Goal: Transaction & Acquisition: Purchase product/service

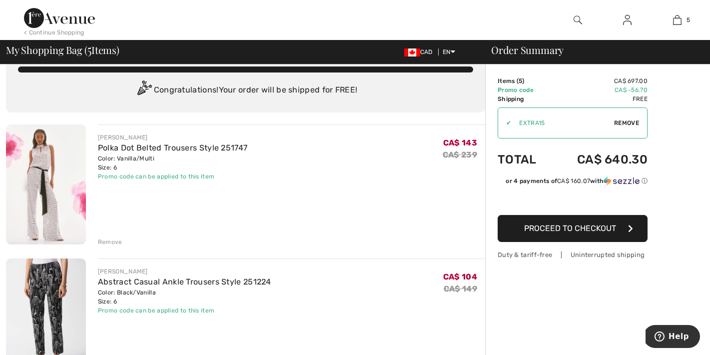
scroll to position [30, 0]
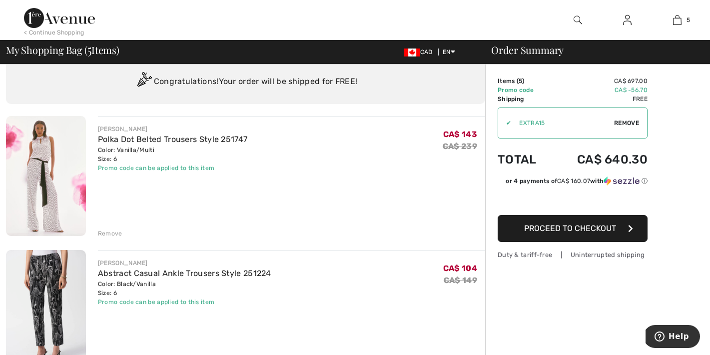
click at [626, 19] on img at bounding box center [627, 20] width 8 height 12
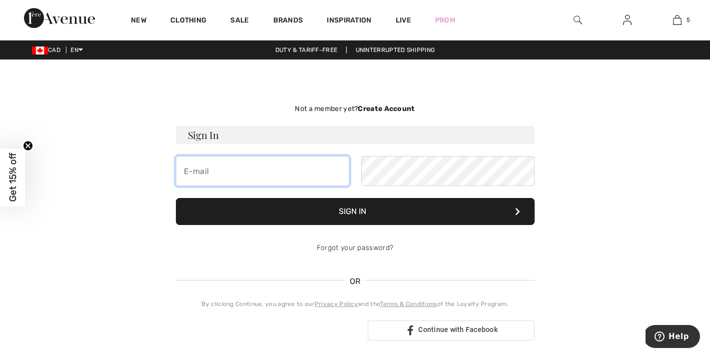
click at [302, 159] on input "email" at bounding box center [262, 171] width 173 height 30
type input "dalebaker50@msn.com"
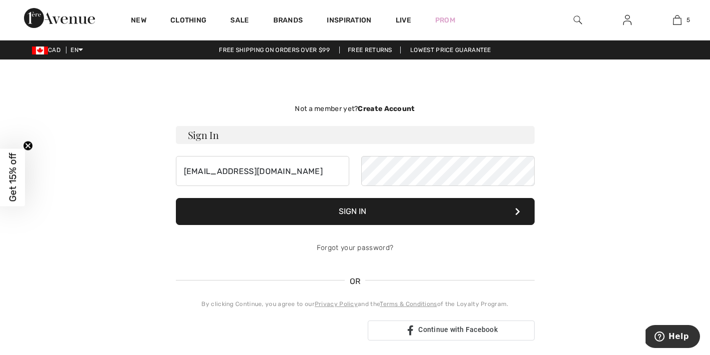
click at [367, 206] on button "Sign In" at bounding box center [355, 211] width 359 height 27
click at [358, 207] on button "Sign In" at bounding box center [355, 211] width 359 height 27
click at [514, 210] on button "Sign In" at bounding box center [355, 211] width 359 height 27
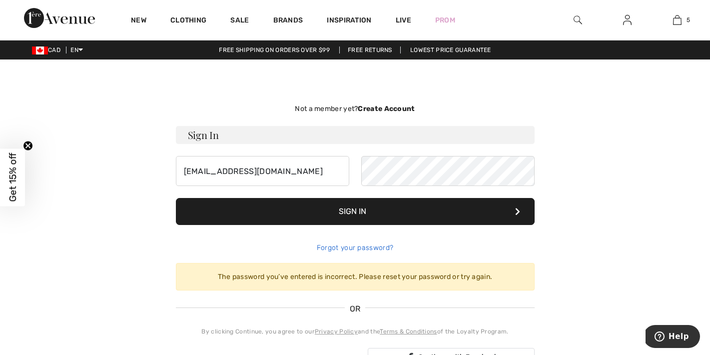
click at [364, 246] on link "Forgot your password?" at bounding box center [355, 247] width 76 height 8
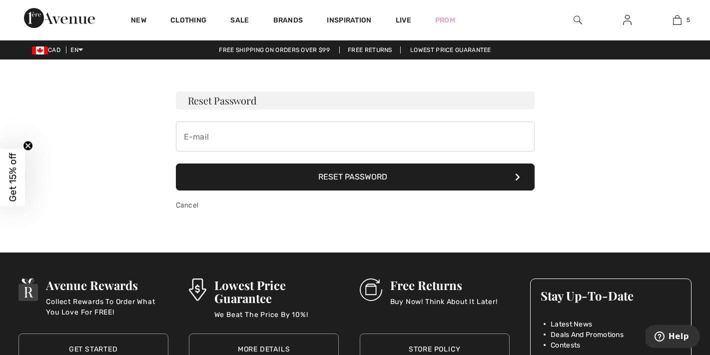
click at [352, 178] on button "Reset Password" at bounding box center [355, 176] width 359 height 27
click at [629, 219] on div "Not a member yet? Create Account Sign In dalebaker50@msn.com Sign In Forgot you…" at bounding box center [355, 155] width 688 height 145
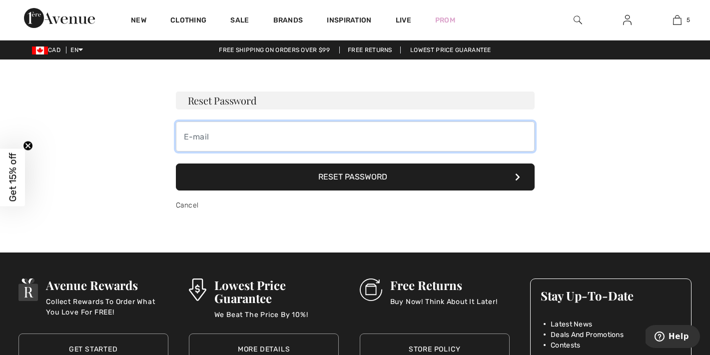
click at [240, 130] on input "email" at bounding box center [355, 136] width 359 height 30
type input "dalebaker50@msn.com"
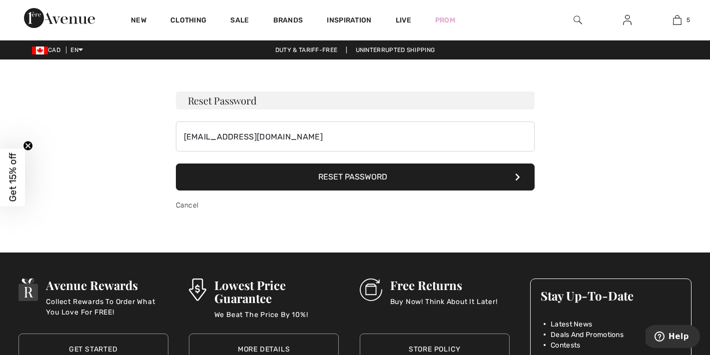
click at [333, 177] on button "Reset Password" at bounding box center [355, 176] width 359 height 27
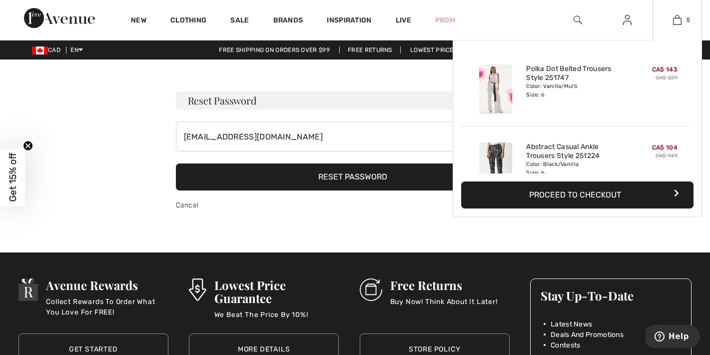
drag, startPoint x: 688, startPoint y: 53, endPoint x: 693, endPoint y: 42, distance: 12.1
click at [693, 42] on div "Added to Bag Joseph Ribkoff Polka Dot Belted Trousers Style 251747 CA$ 143 CA$ …" at bounding box center [577, 128] width 249 height 177
drag, startPoint x: 695, startPoint y: 86, endPoint x: 698, endPoint y: 91, distance: 5.6
click at [697, 93] on div "Added to Bag Joseph Ribkoff Polka Dot Belted Trousers Style 251747 CA$ 143 CA$ …" at bounding box center [577, 128] width 249 height 177
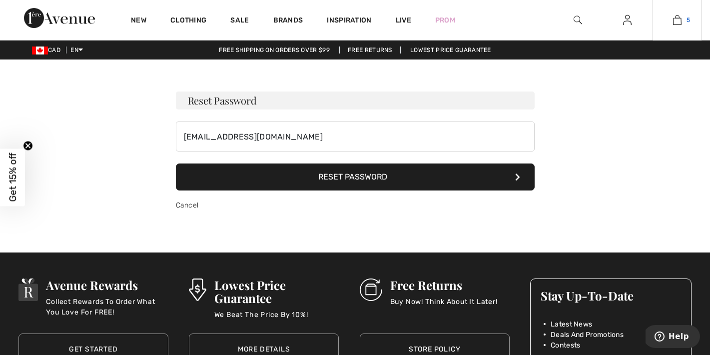
drag, startPoint x: 703, startPoint y: 53, endPoint x: 684, endPoint y: 23, distance: 35.1
click at [703, 58] on div "CAD EN English Français Duty & tariff-free | Uninterrupted shipping Free shippi…" at bounding box center [355, 49] width 710 height 19
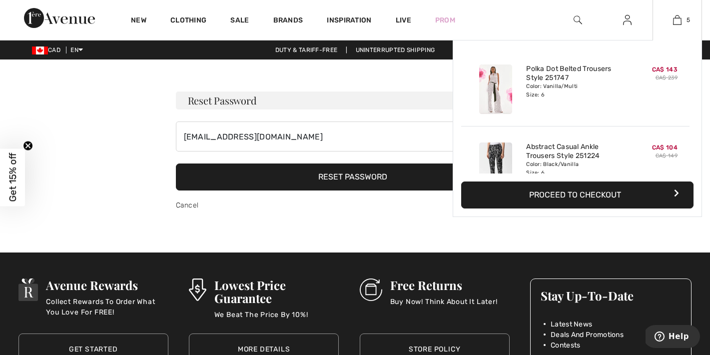
drag, startPoint x: 690, startPoint y: 79, endPoint x: 689, endPoint y: 103, distance: 24.0
click at [689, 103] on div "Added to Bag Joseph Ribkoff Polka Dot Belted Trousers Style 251747 CA$ 143 CA$ …" at bounding box center [577, 110] width 232 height 125
click at [678, 15] on img at bounding box center [677, 20] width 8 height 12
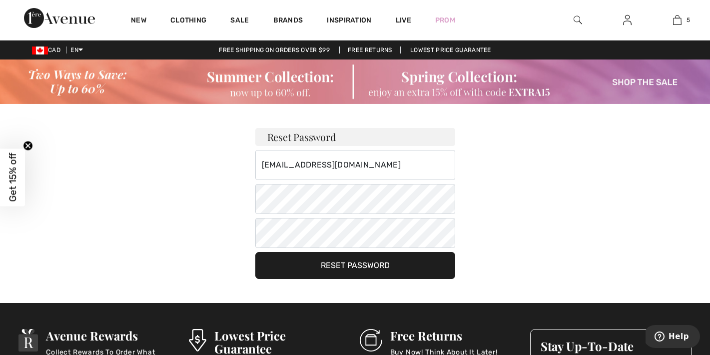
click at [381, 265] on button "Reset Password" at bounding box center [355, 265] width 200 height 27
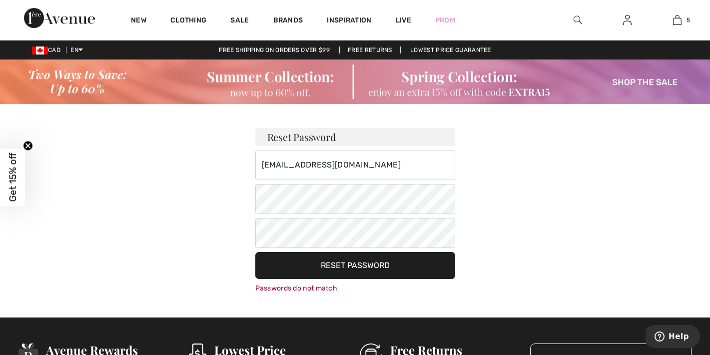
click at [343, 267] on button "Reset Password" at bounding box center [355, 265] width 200 height 27
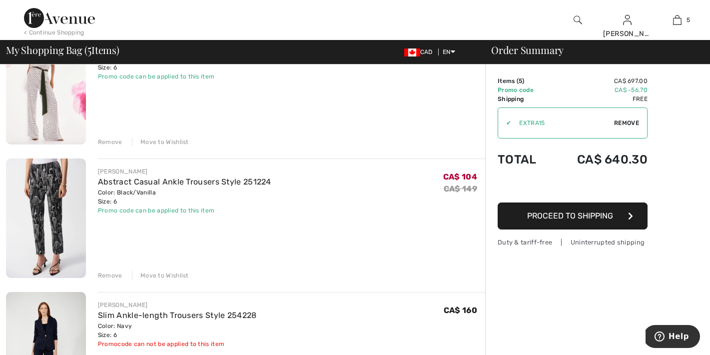
scroll to position [103, 0]
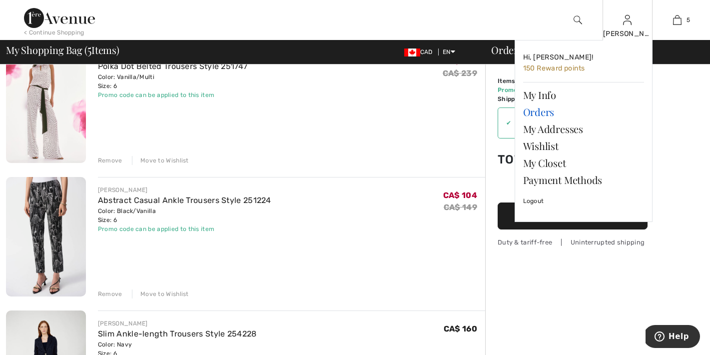
click at [545, 106] on link "Orders" at bounding box center [583, 111] width 121 height 17
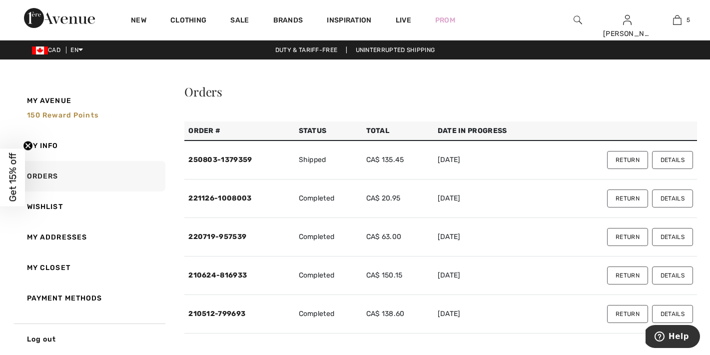
click at [680, 310] on button "Details" at bounding box center [672, 314] width 41 height 18
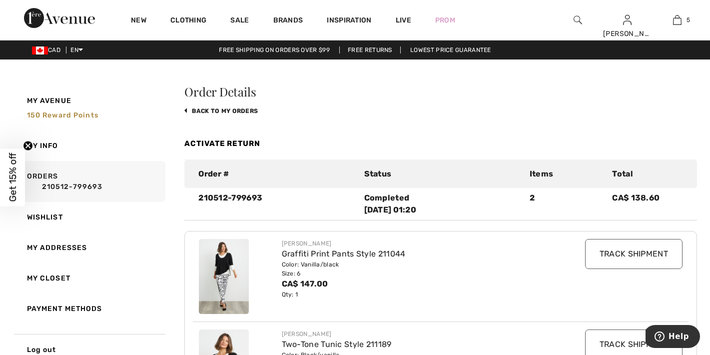
click at [409, 121] on div "Order Details back to My Orders Activate Return Order # Status Items Total 2105…" at bounding box center [440, 349] width 513 height 529
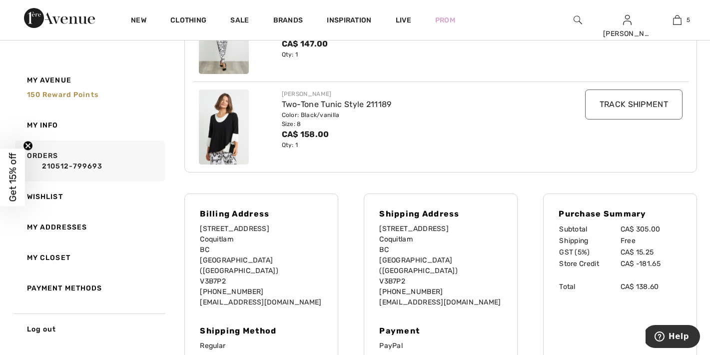
scroll to position [240, 0]
click at [225, 47] on img at bounding box center [224, 36] width 50 height 75
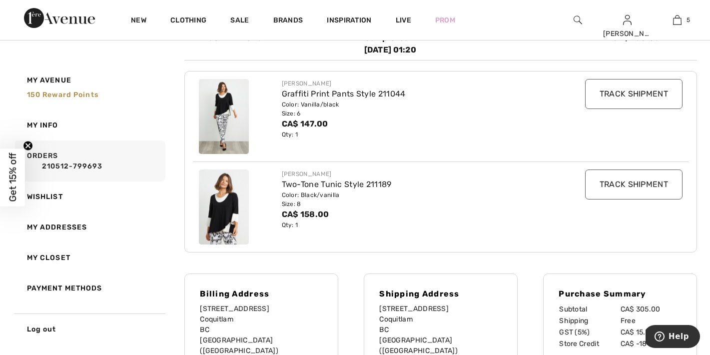
scroll to position [158, 0]
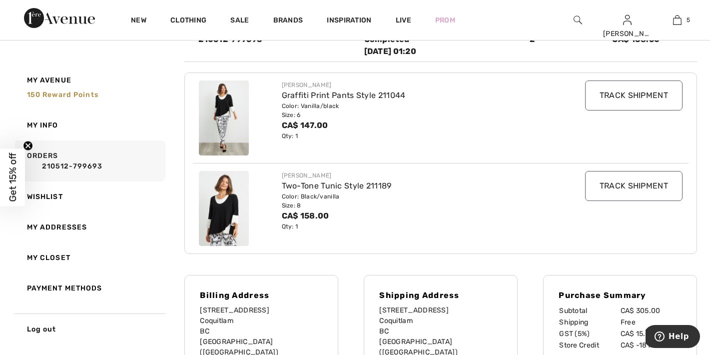
click at [300, 93] on div "Graffiti Print Pants Style 211044" at bounding box center [420, 95] width 277 height 12
click at [217, 101] on img at bounding box center [224, 117] width 50 height 75
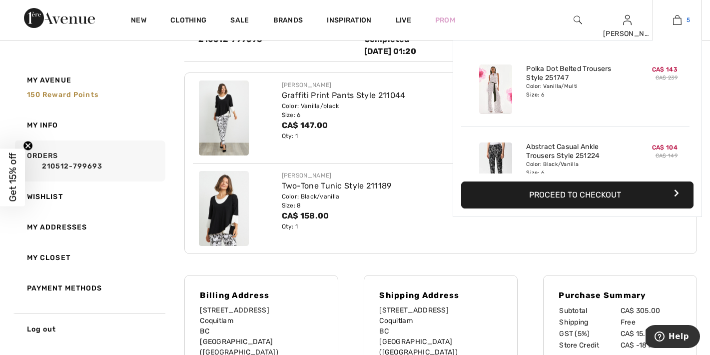
click at [682, 18] on link "5" at bounding box center [677, 20] width 48 height 12
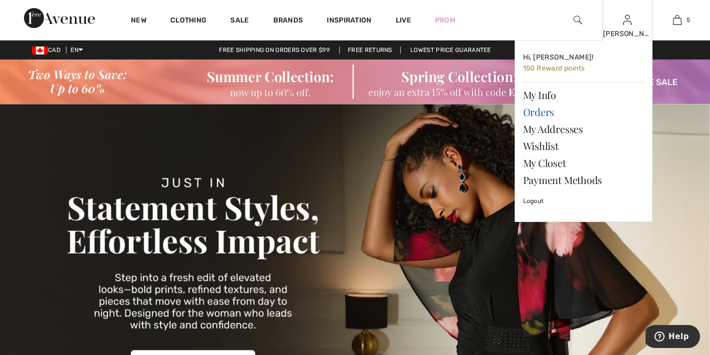
click at [536, 107] on link "Orders" at bounding box center [583, 111] width 121 height 17
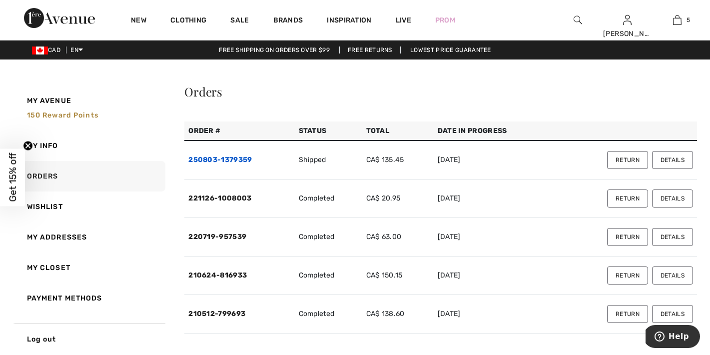
click at [222, 160] on link "250803-1379359" at bounding box center [219, 159] width 63 height 8
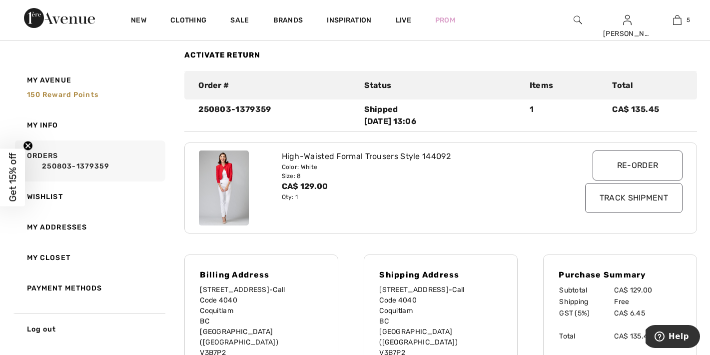
scroll to position [80, 0]
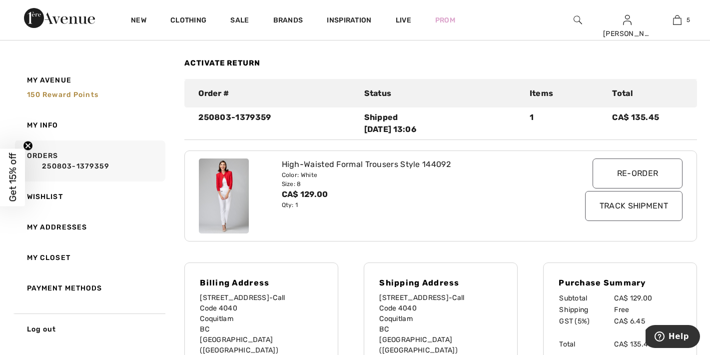
click at [667, 210] on input "Track Shipment" at bounding box center [633, 206] width 97 height 30
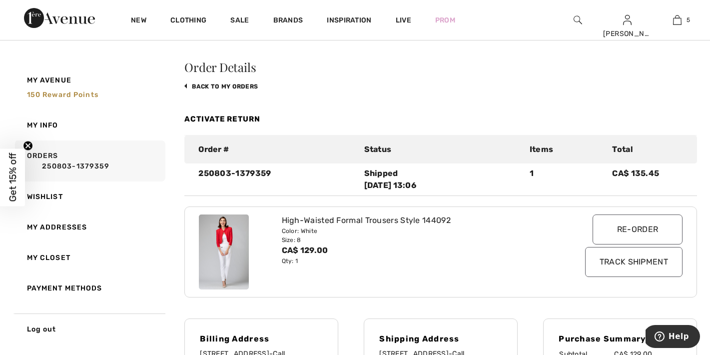
scroll to position [18, 0]
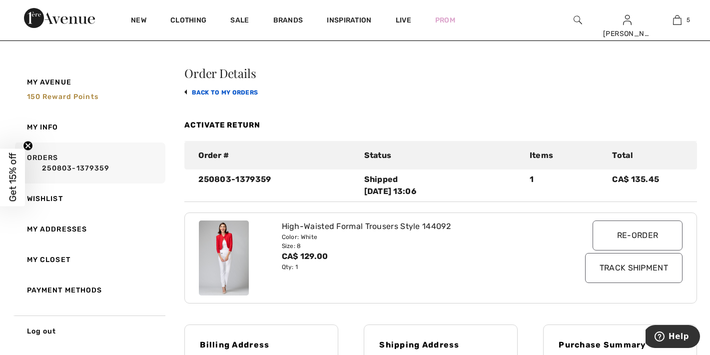
click at [238, 95] on link "back to My Orders" at bounding box center [220, 92] width 73 height 7
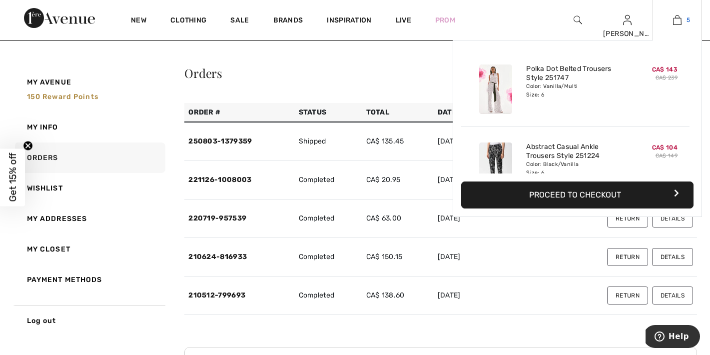
click at [678, 18] on img at bounding box center [677, 20] width 8 height 12
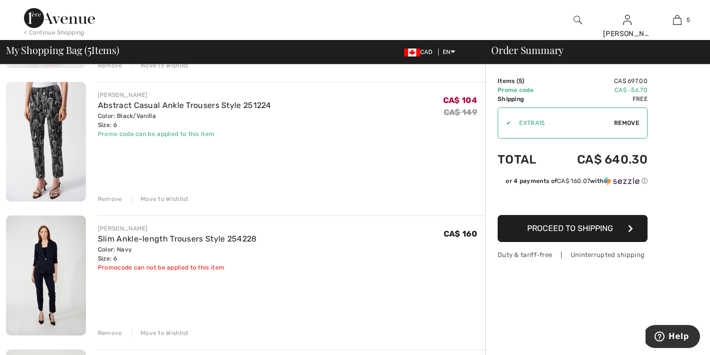
scroll to position [210, 0]
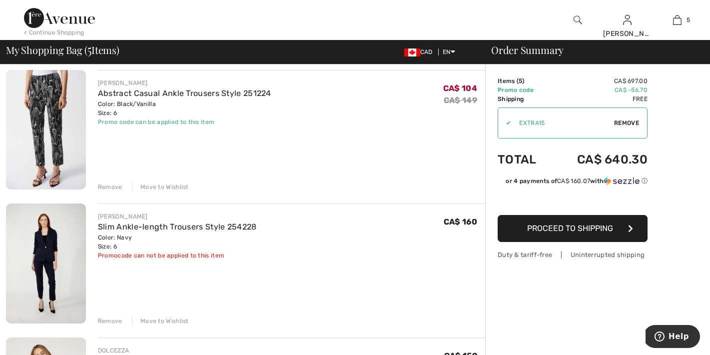
click at [60, 119] on img at bounding box center [46, 129] width 80 height 119
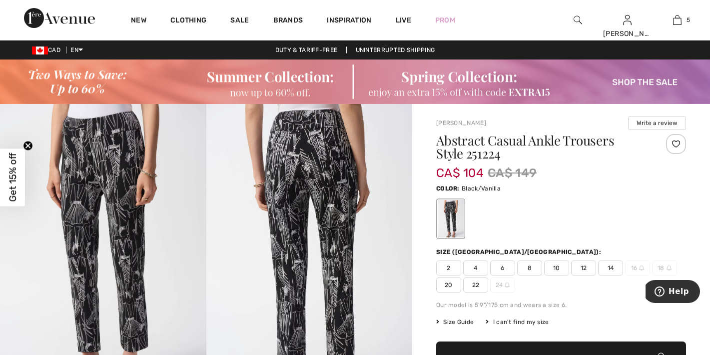
click at [508, 270] on span "6" at bounding box center [502, 267] width 25 height 15
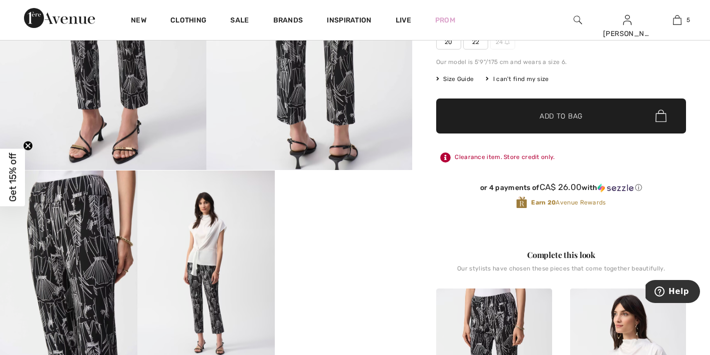
scroll to position [225, 0]
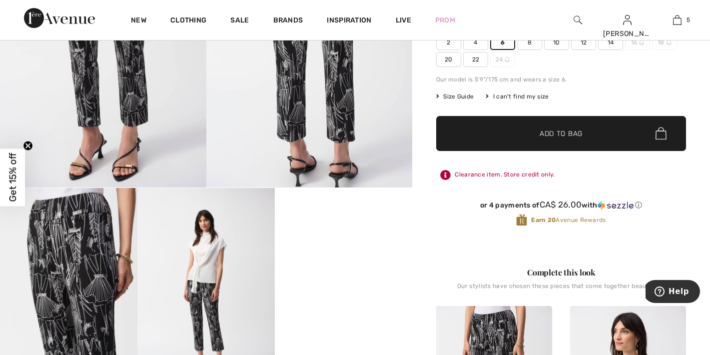
click at [598, 135] on span "✔ Added to Bag Add to Bag" at bounding box center [561, 133] width 250 height 35
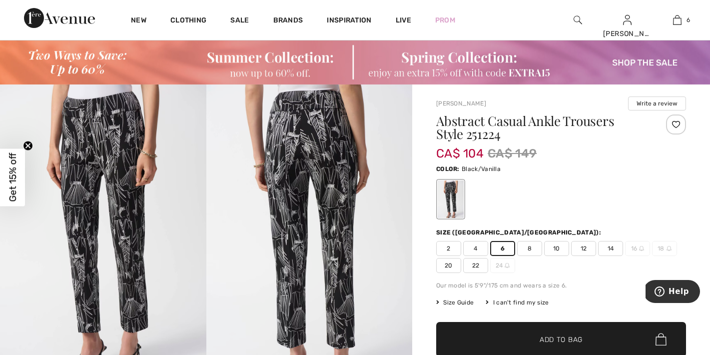
scroll to position [0, 0]
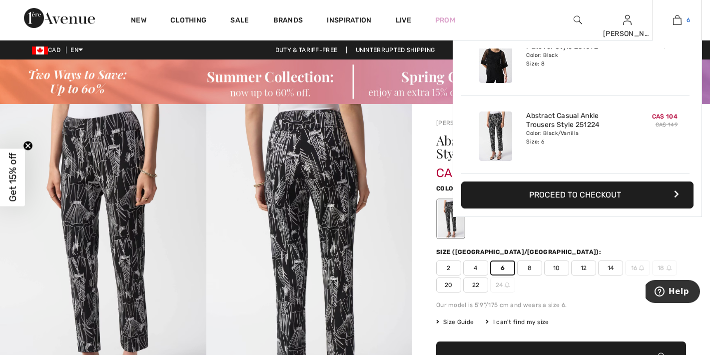
click at [687, 21] on span "6" at bounding box center [688, 19] width 3 height 9
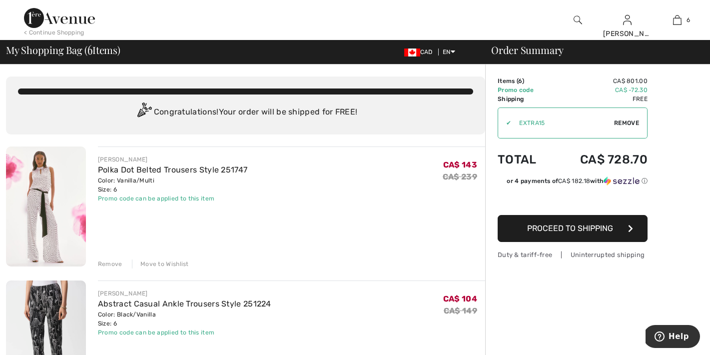
click at [29, 200] on img at bounding box center [46, 206] width 80 height 120
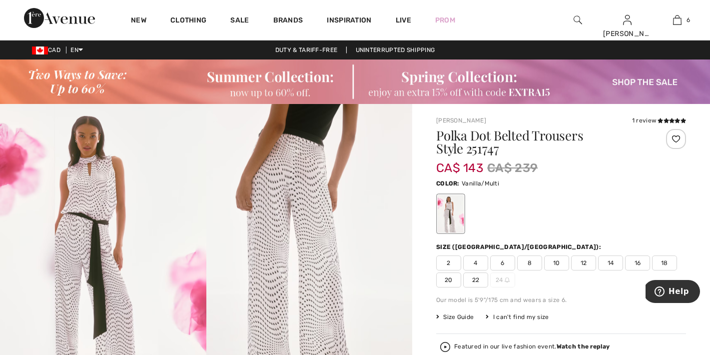
checkbox input "true"
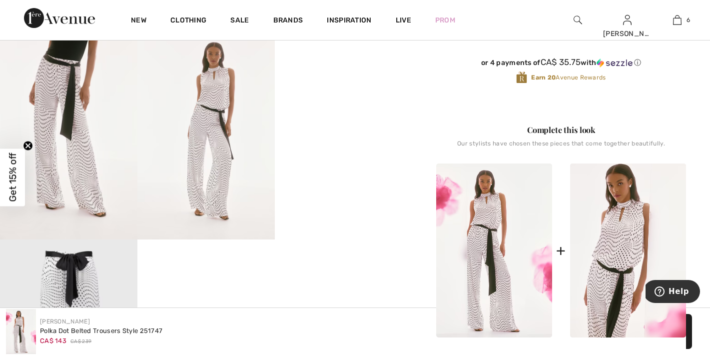
scroll to position [383, 0]
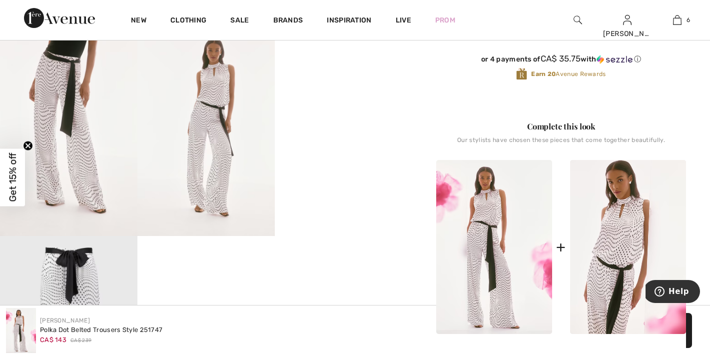
drag, startPoint x: 710, startPoint y: 87, endPoint x: 713, endPoint y: 118, distance: 31.6
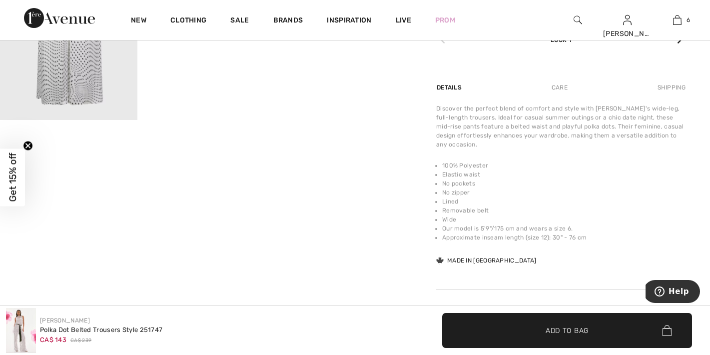
scroll to position [731, 0]
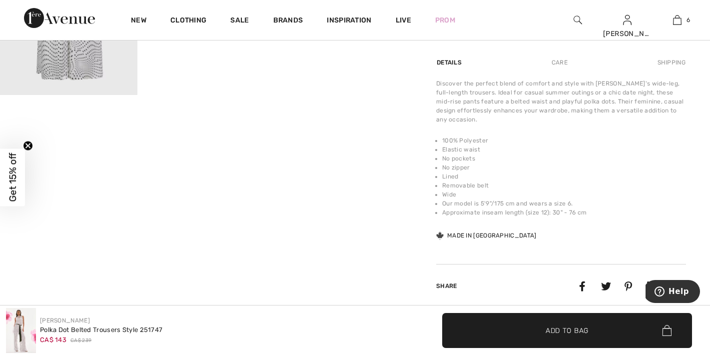
click at [553, 337] on span "✔ Added to Bag Add to Bag" at bounding box center [567, 330] width 250 height 35
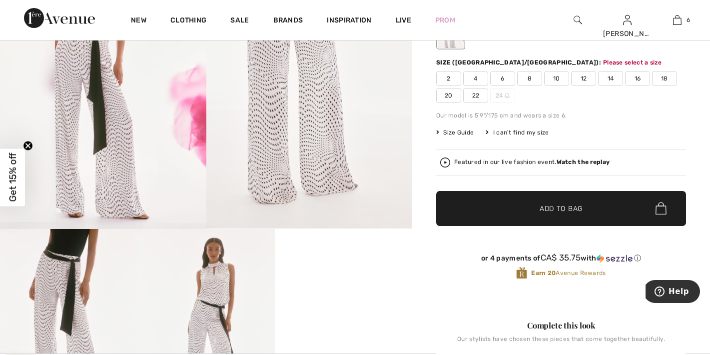
scroll to position [162, 0]
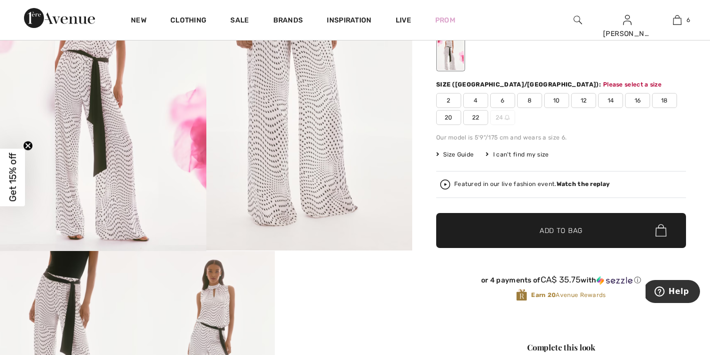
click at [503, 100] on span "6" at bounding box center [502, 100] width 25 height 15
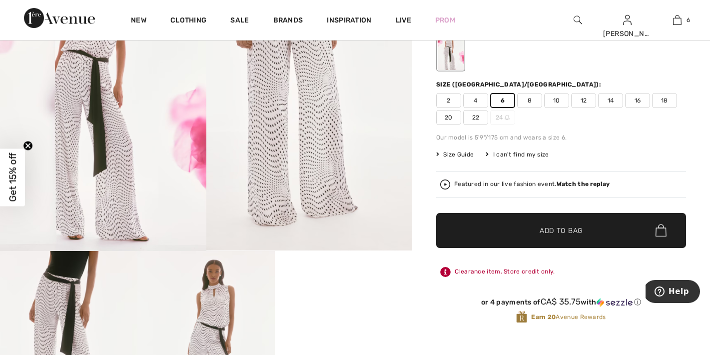
click at [568, 230] on span "Add to Bag" at bounding box center [561, 230] width 43 height 10
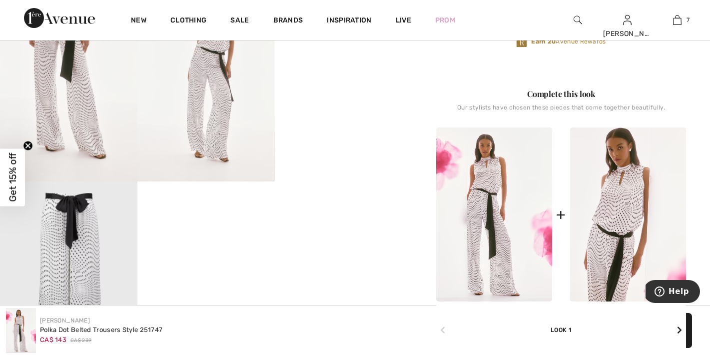
scroll to position [0, 0]
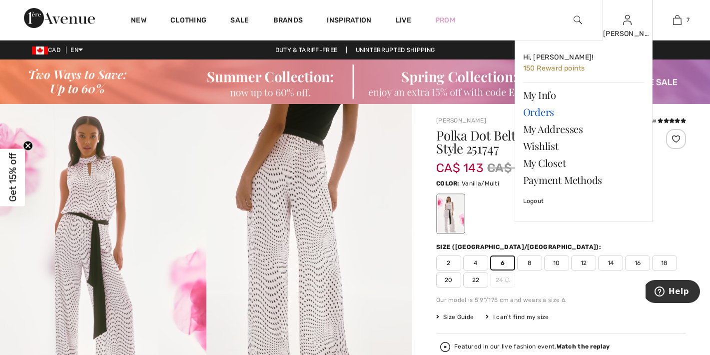
click at [551, 109] on link "Orders" at bounding box center [583, 111] width 121 height 17
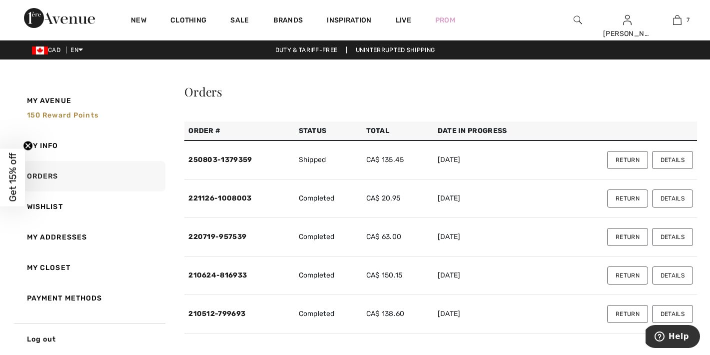
click at [619, 274] on button "Return" at bounding box center [627, 275] width 41 height 18
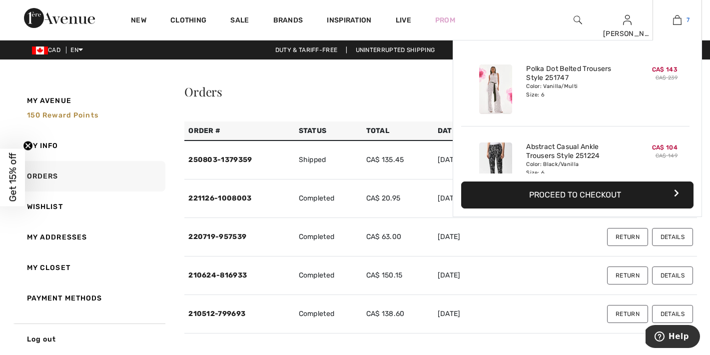
click at [678, 17] on img at bounding box center [677, 20] width 8 height 12
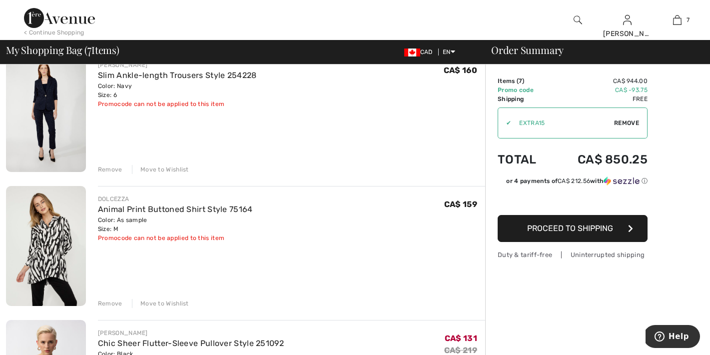
scroll to position [385, 0]
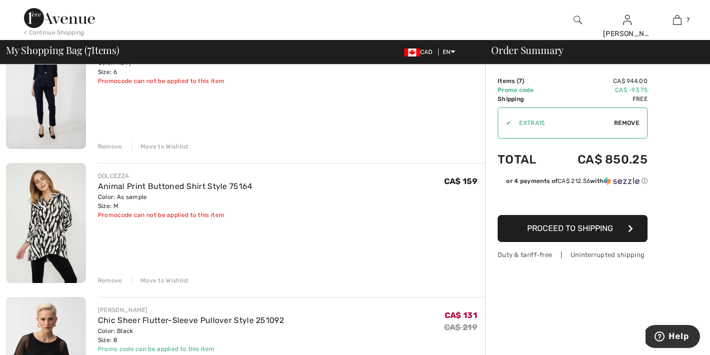
click at [56, 101] on img at bounding box center [46, 89] width 80 height 120
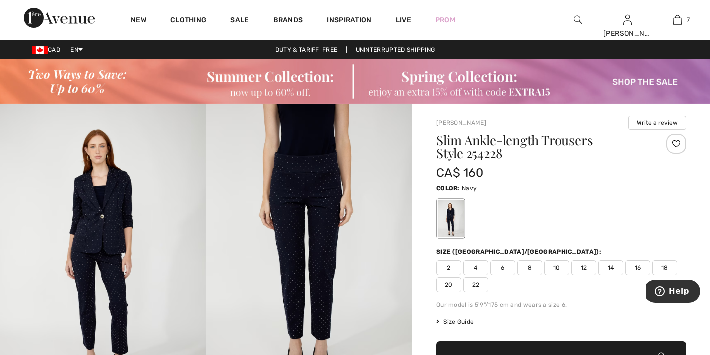
click at [296, 190] on img at bounding box center [309, 258] width 206 height 309
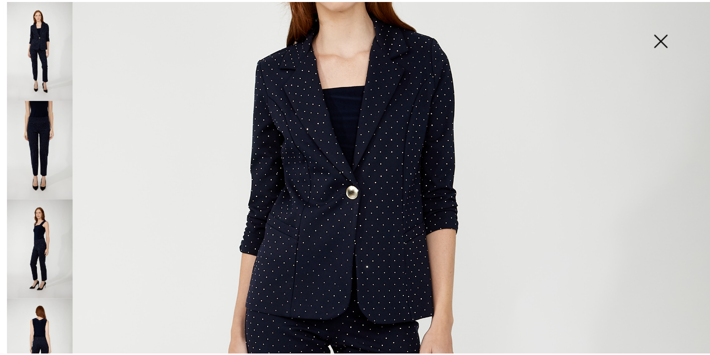
scroll to position [111, 0]
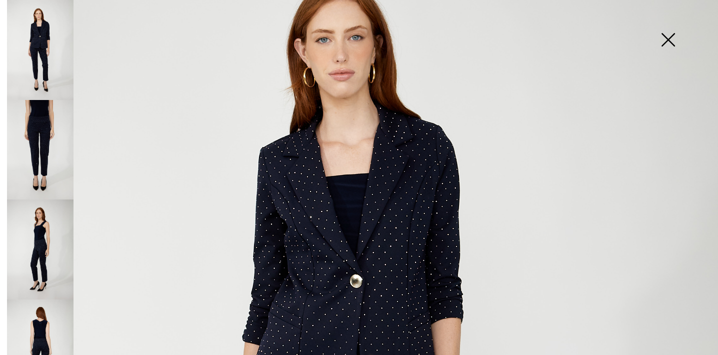
click at [675, 38] on img at bounding box center [668, 40] width 50 height 51
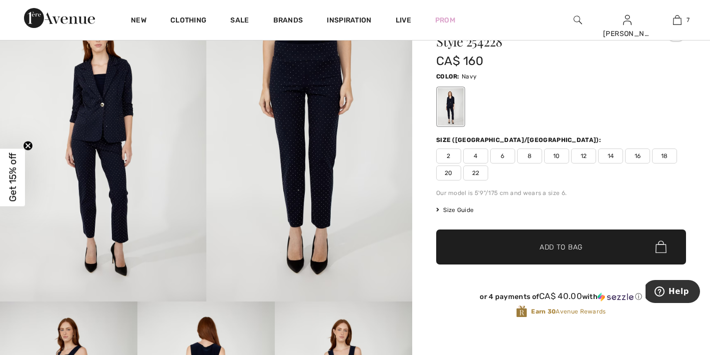
scroll to position [109, 0]
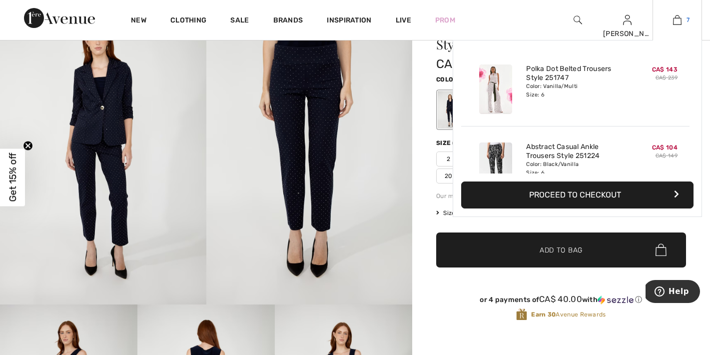
click at [682, 17] on link "7" at bounding box center [677, 20] width 48 height 12
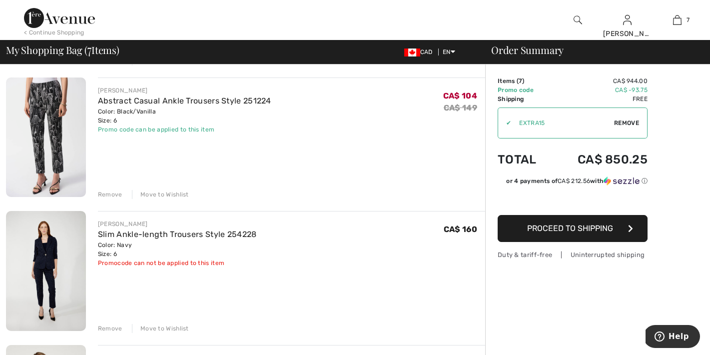
scroll to position [277, 0]
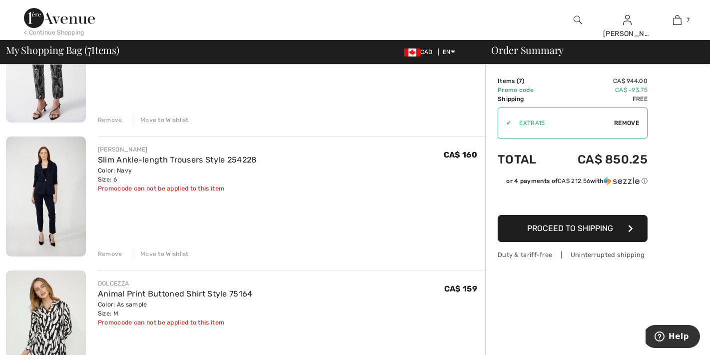
click at [118, 252] on div "Remove" at bounding box center [110, 253] width 24 height 9
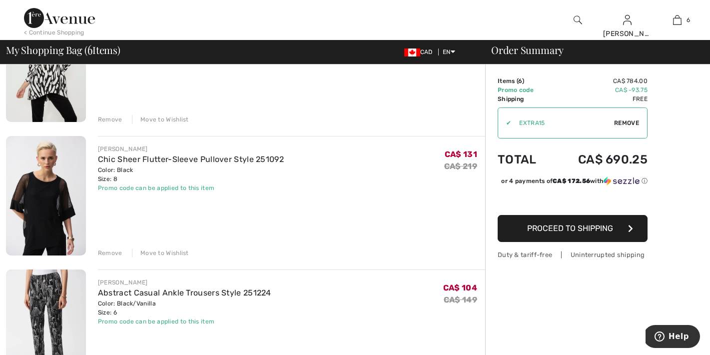
scroll to position [418, 0]
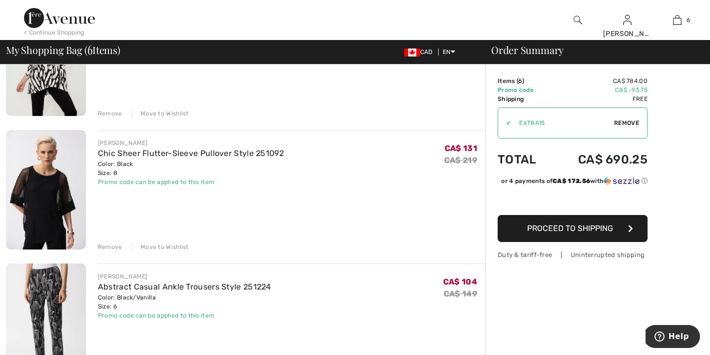
click at [50, 186] on img at bounding box center [46, 189] width 80 height 119
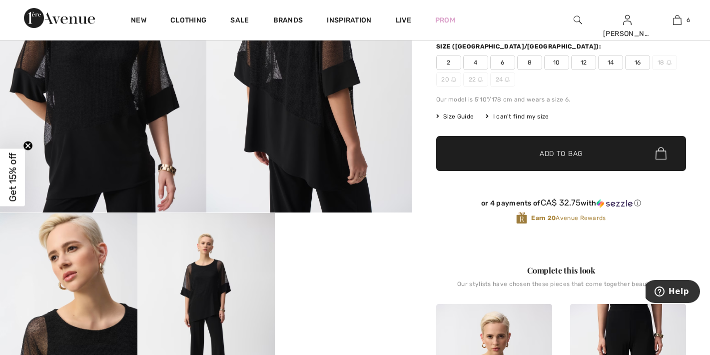
scroll to position [190, 0]
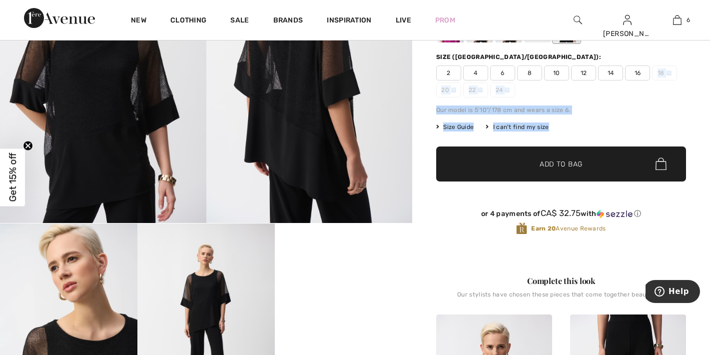
drag, startPoint x: 707, startPoint y: 100, endPoint x: 710, endPoint y: 90, distance: 10.4
click at [708, 127] on div "[PERSON_NAME] 2 Reviews 2 Reviews Chic Sheer Flutter-sleeve Pullover Style 2510…" at bounding box center [561, 350] width 298 height 872
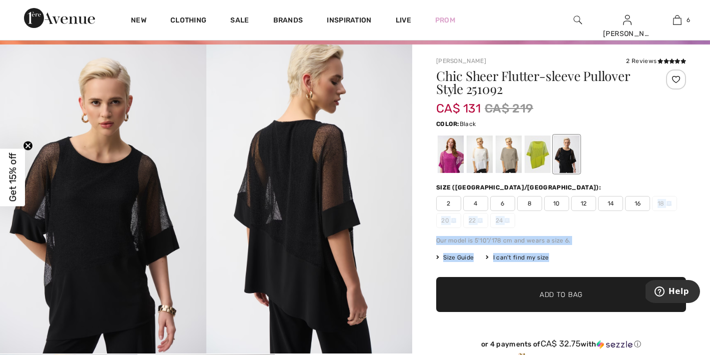
scroll to position [27, 0]
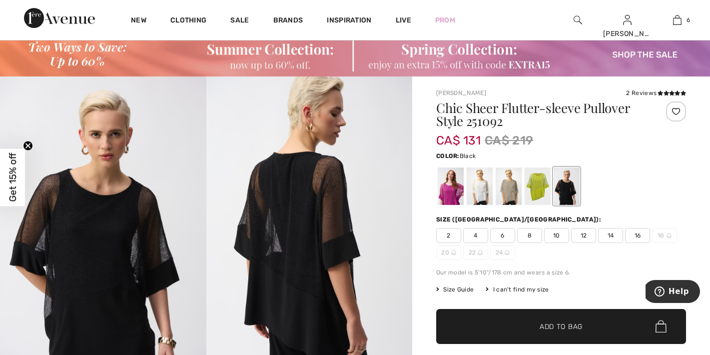
click at [532, 234] on span "8" at bounding box center [529, 235] width 25 height 15
click at [559, 322] on span "Add to Bag" at bounding box center [561, 326] width 43 height 10
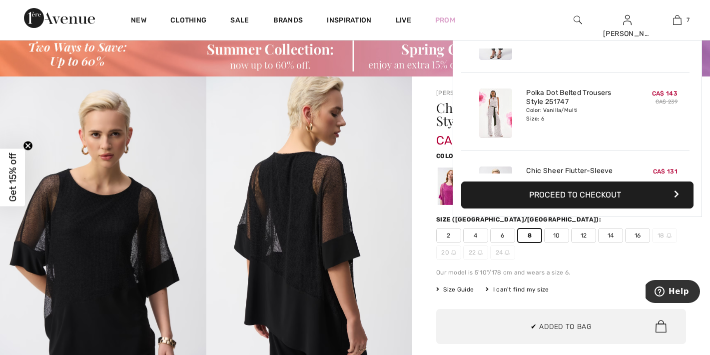
scroll to position [421, 0]
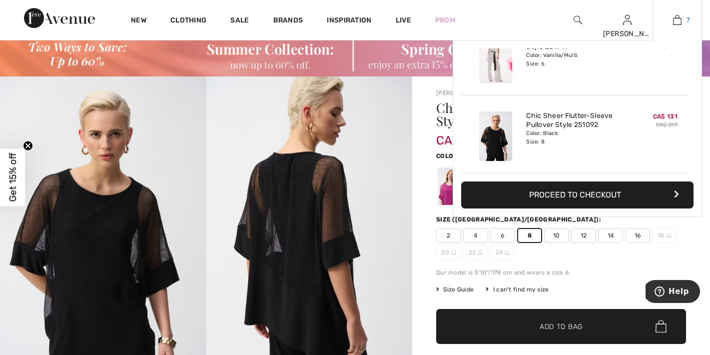
click at [671, 23] on link "7" at bounding box center [677, 20] width 48 height 12
click at [687, 24] on span "7" at bounding box center [688, 19] width 3 height 9
click at [684, 22] on link "7" at bounding box center [677, 20] width 48 height 12
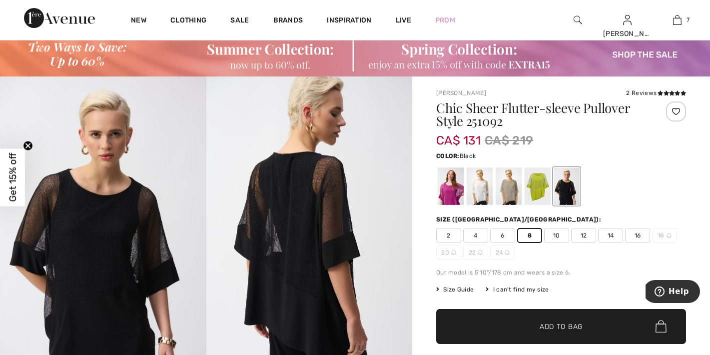
click at [563, 332] on span "✔ Added to Bag Add to Bag" at bounding box center [561, 326] width 250 height 35
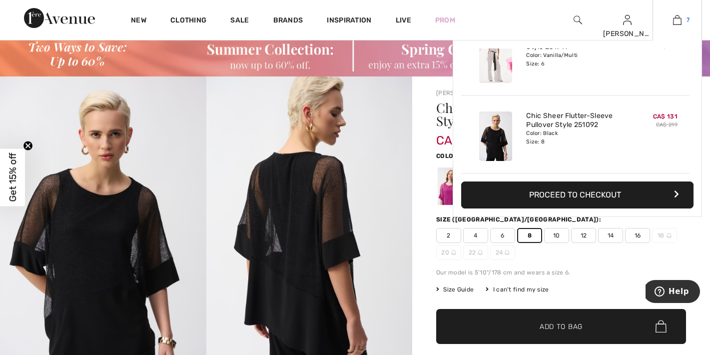
click at [684, 17] on link "7" at bounding box center [677, 20] width 48 height 12
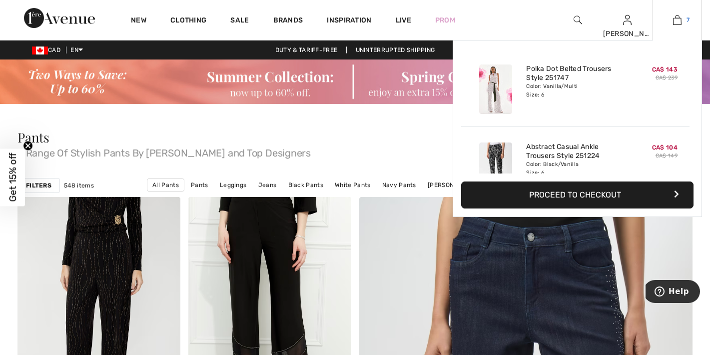
click at [678, 17] on img at bounding box center [677, 20] width 8 height 12
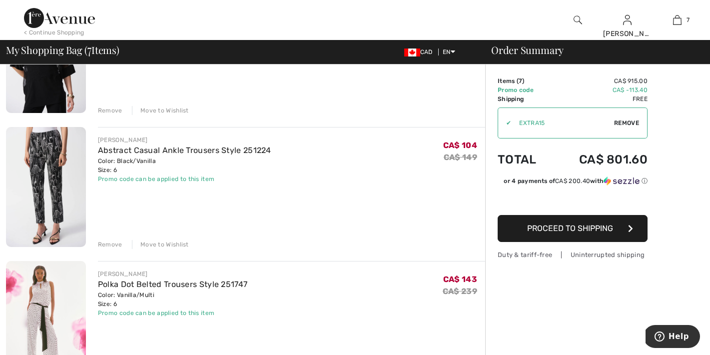
scroll to position [596, 0]
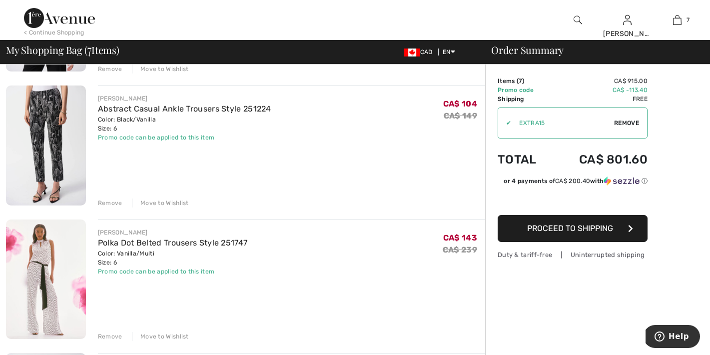
click at [106, 333] on div "Remove" at bounding box center [110, 336] width 24 height 9
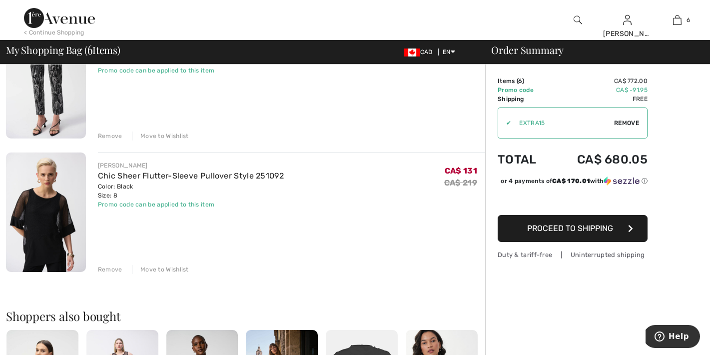
scroll to position [689, 0]
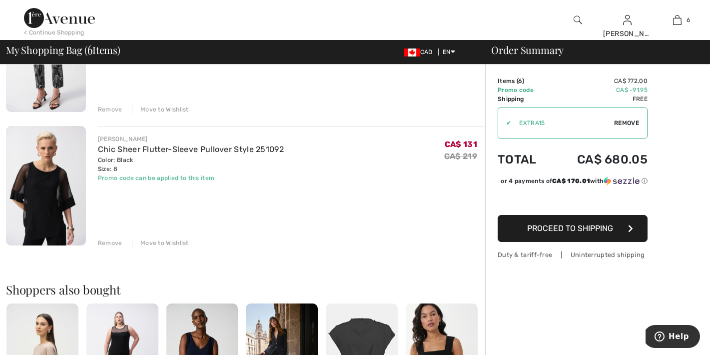
click at [110, 240] on div "Remove" at bounding box center [110, 242] width 24 height 9
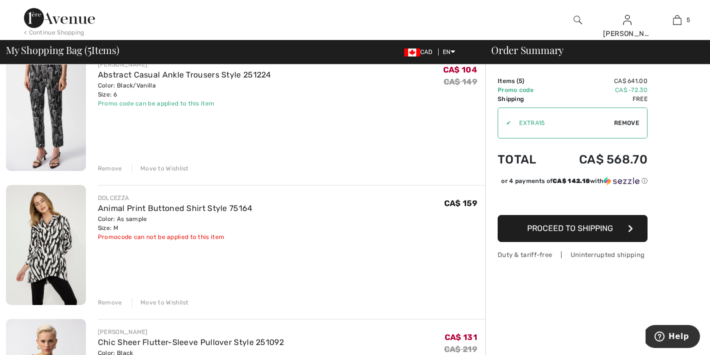
scroll to position [227, 0]
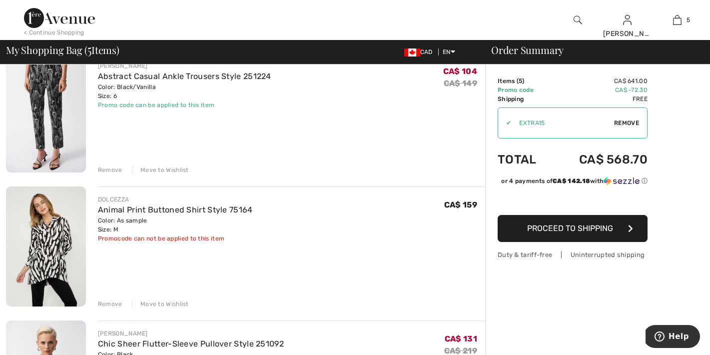
click at [116, 168] on div "Remove" at bounding box center [110, 169] width 24 height 9
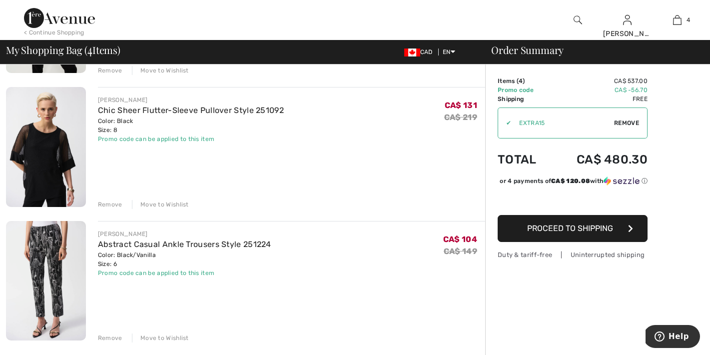
scroll to position [336, 0]
